Goal: Contribute content: Contribute content

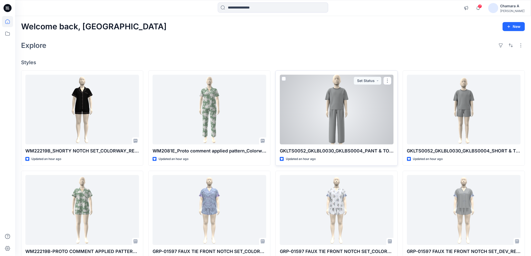
scroll to position [28, 0]
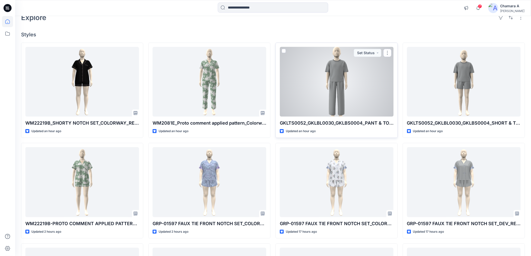
click at [332, 115] on div at bounding box center [337, 82] width 114 height 70
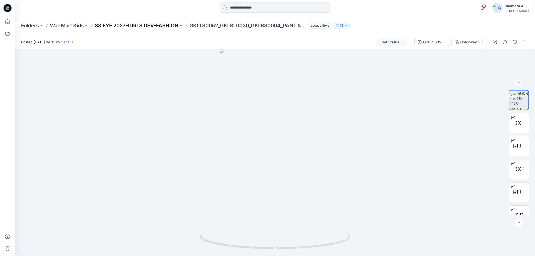
click at [153, 22] on p "S3 FYE 2027-GIRLS DEV-FASHION" at bounding box center [137, 25] width 84 height 7
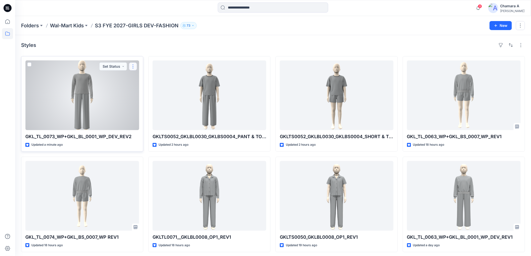
click at [131, 68] on button "button" at bounding box center [133, 66] width 8 height 8
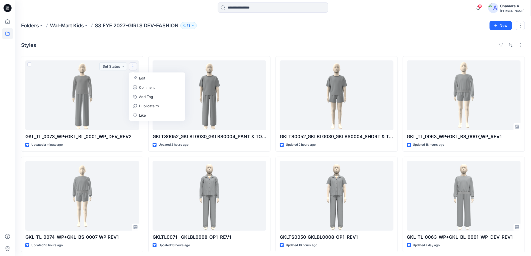
click at [136, 44] on div "Styles" at bounding box center [273, 45] width 504 height 8
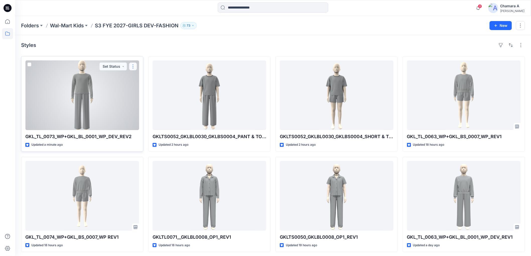
click at [135, 70] on button "button" at bounding box center [133, 66] width 8 height 8
click at [159, 78] on button "Edit" at bounding box center [157, 78] width 54 height 9
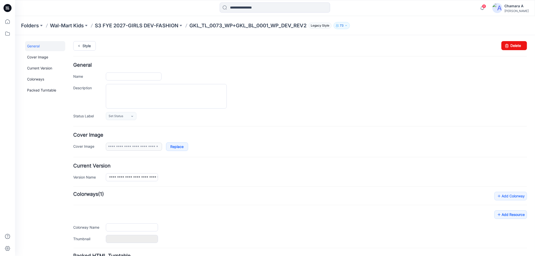
type input "**********"
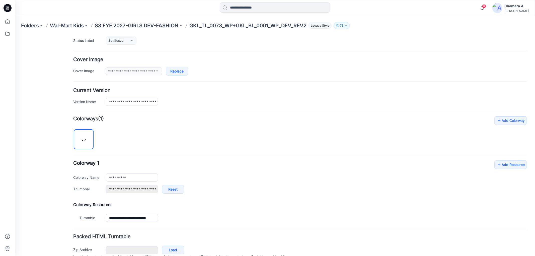
scroll to position [101, 0]
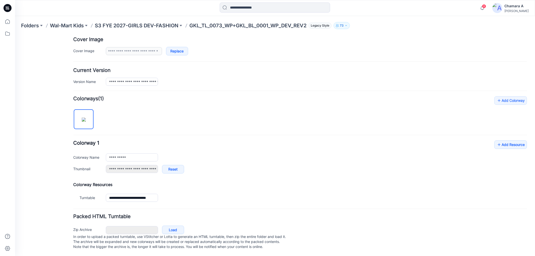
click at [515, 134] on div "**********" at bounding box center [300, 149] width 454 height 107
click at [513, 140] on link "Add Resource" at bounding box center [510, 144] width 33 height 9
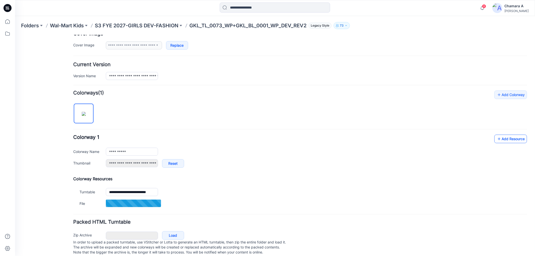
click at [497, 136] on icon at bounding box center [499, 139] width 5 height 8
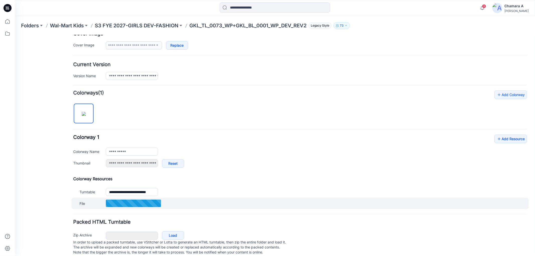
click at [158, 206] on div at bounding box center [133, 204] width 55 height 8
click at [15, 35] on img at bounding box center [15, 35] width 0 height 0
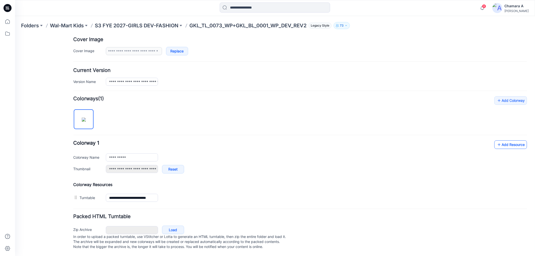
click at [504, 142] on link "Add Resource" at bounding box center [510, 144] width 33 height 9
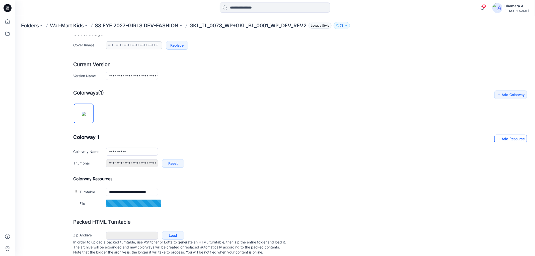
click at [509, 141] on link "Add Resource" at bounding box center [510, 139] width 33 height 9
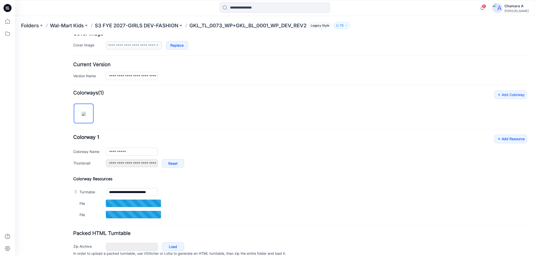
click at [505, 134] on div "**********" at bounding box center [300, 155] width 454 height 130
click at [508, 139] on link "Add Resource" at bounding box center [510, 139] width 33 height 9
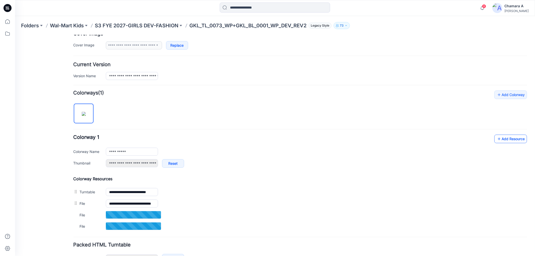
click at [502, 138] on link "Add Resource" at bounding box center [510, 139] width 33 height 9
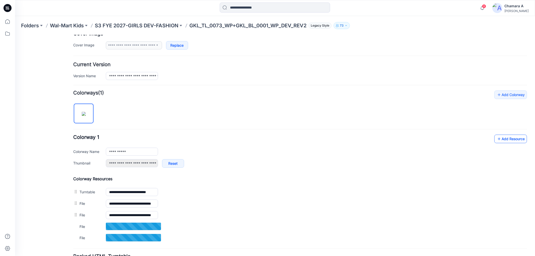
click at [501, 142] on link "Add Resource" at bounding box center [510, 139] width 33 height 9
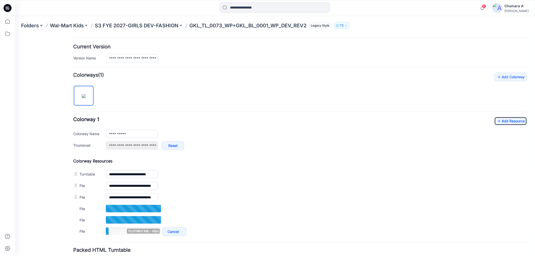
scroll to position [129, 0]
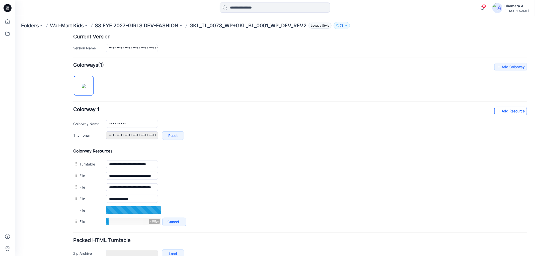
click at [502, 111] on link "Add Resource" at bounding box center [510, 111] width 33 height 9
click at [511, 111] on link "Add Resource" at bounding box center [510, 111] width 33 height 9
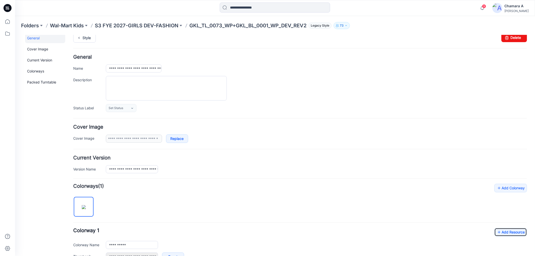
scroll to position [0, 0]
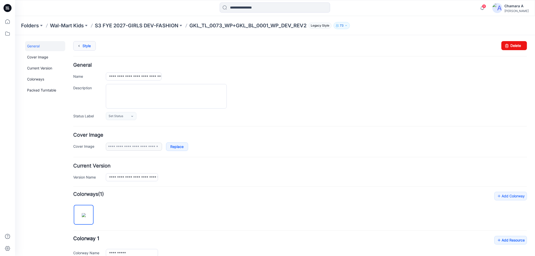
click at [87, 43] on link "Style" at bounding box center [84, 46] width 23 height 10
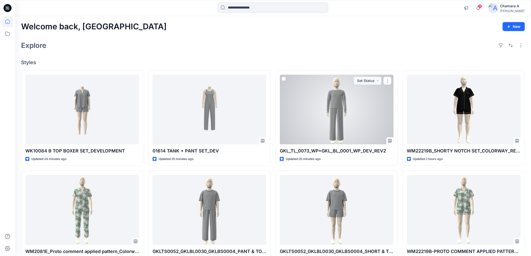
click at [347, 105] on div at bounding box center [337, 110] width 114 height 70
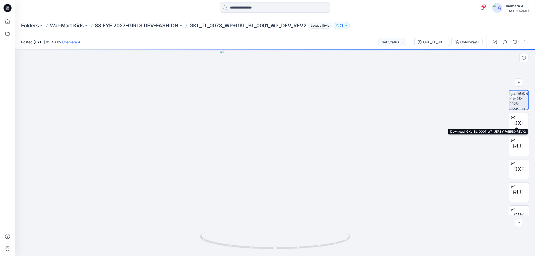
scroll to position [33, 0]
